Goal: Task Accomplishment & Management: Use online tool/utility

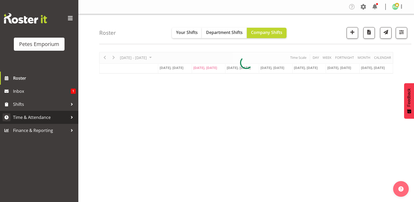
click at [44, 117] on span "Time & Attendance" at bounding box center [40, 117] width 55 height 8
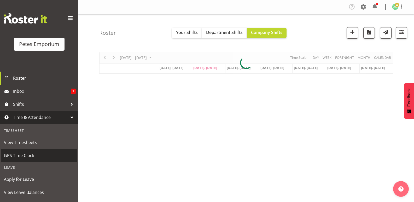
click at [32, 155] on span "GPS Time Clock" at bounding box center [39, 155] width 70 height 8
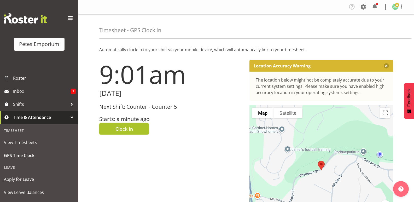
click at [128, 128] on span "Clock In" at bounding box center [123, 128] width 17 height 7
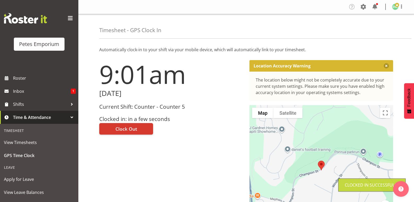
click at [396, 4] on span at bounding box center [397, 5] width 4 height 4
click at [371, 25] on link "Log Out" at bounding box center [379, 27] width 50 height 9
